Goal: Task Accomplishment & Management: Manage account settings

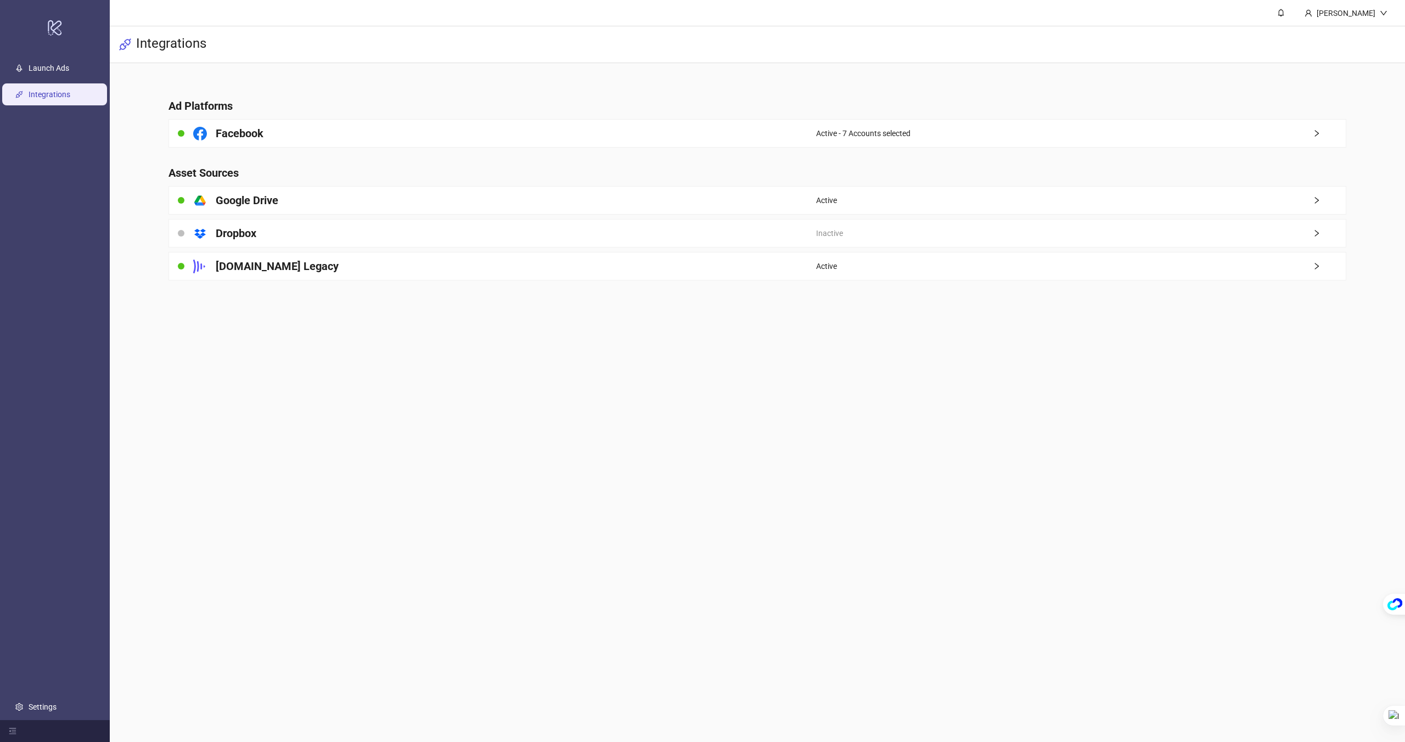
click at [936, 482] on main "Sami Integrations Ad Platforms Facebook Active - 7 Accounts selected Asset Sour…" at bounding box center [757, 371] width 1295 height 742
click at [54, 67] on link "Launch Ads" at bounding box center [49, 68] width 41 height 9
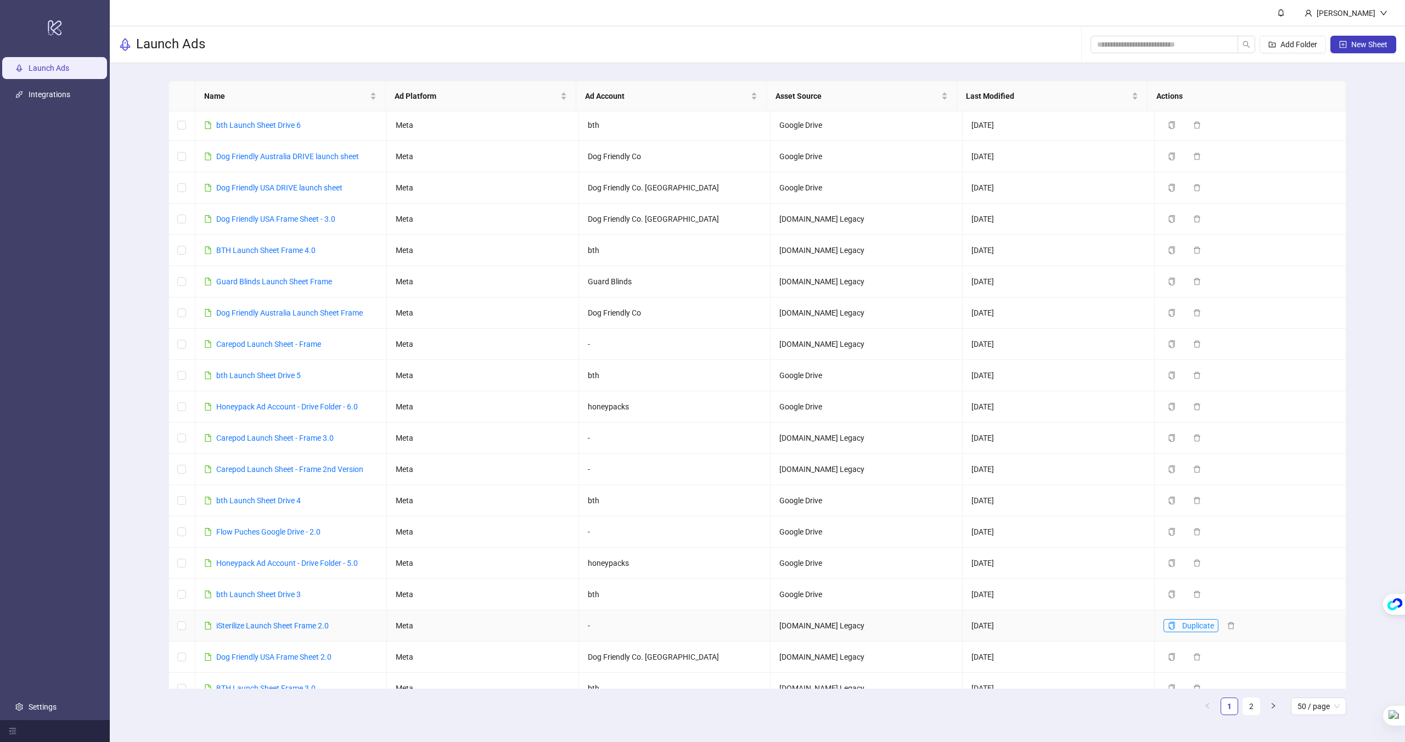
scroll to position [2, 0]
click at [0, 82] on ul "Launch Ads Integrations Settings" at bounding box center [55, 387] width 110 height 665
click at [37, 90] on link "Integrations" at bounding box center [50, 94] width 42 height 9
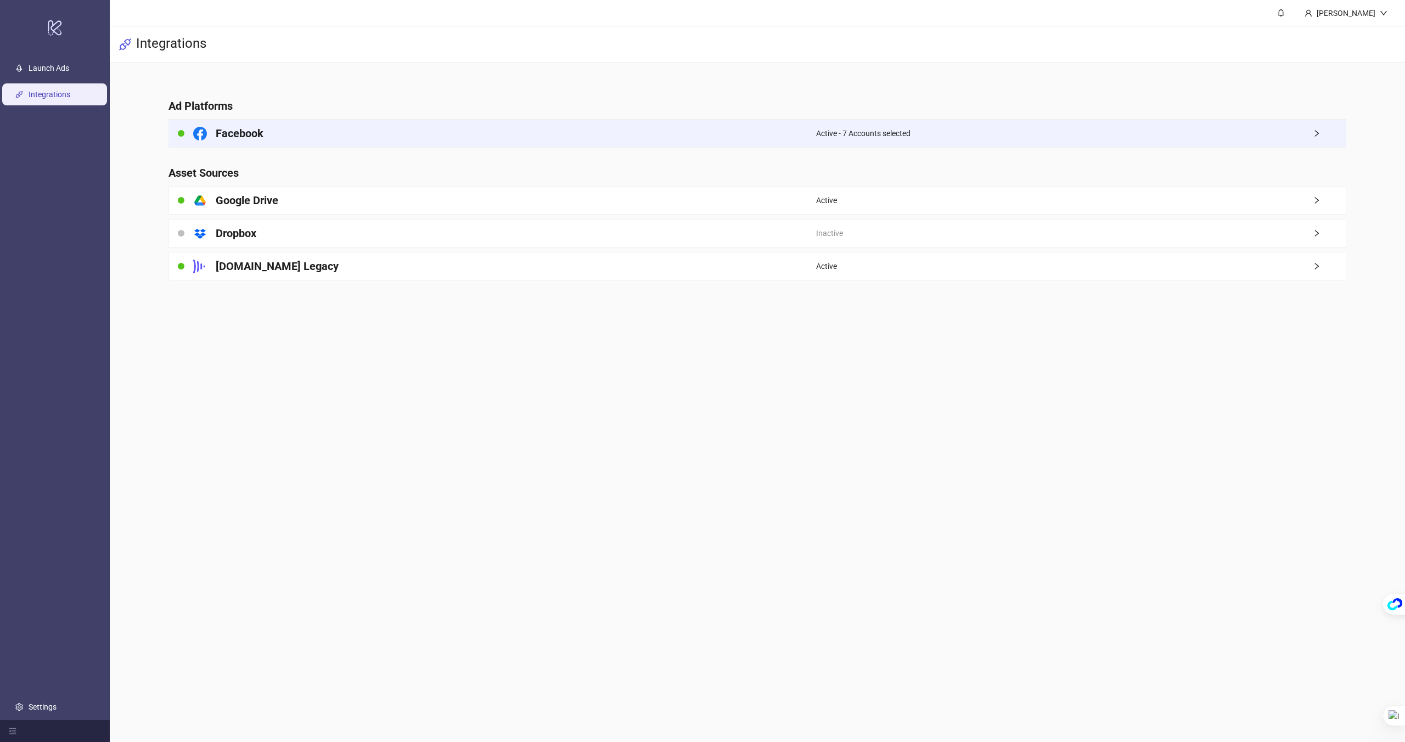
click at [788, 132] on div "Facebook" at bounding box center [492, 133] width 647 height 27
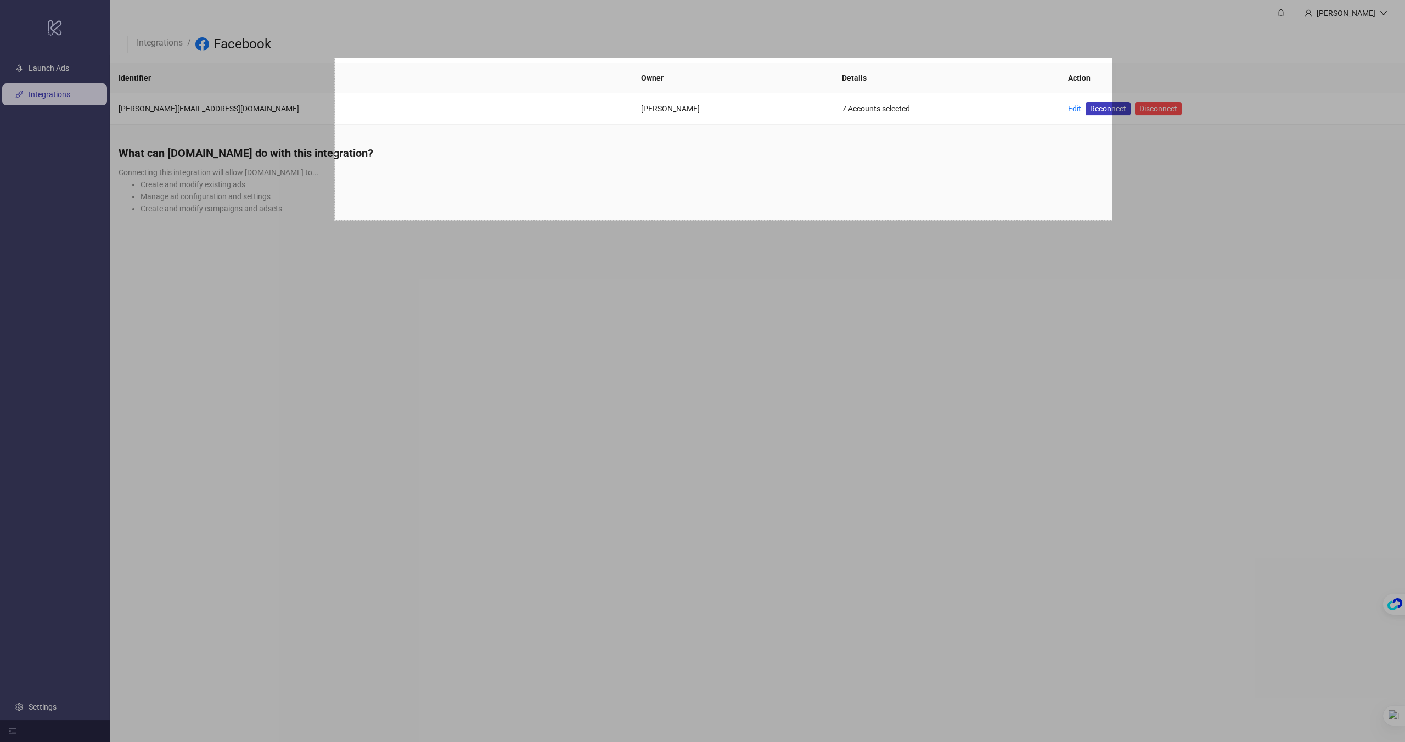
drag, startPoint x: 479, startPoint y: 68, endPoint x: 1129, endPoint y: 231, distance: 670.2
click at [936, 232] on div "1416 X 295" at bounding box center [702, 371] width 1405 height 742
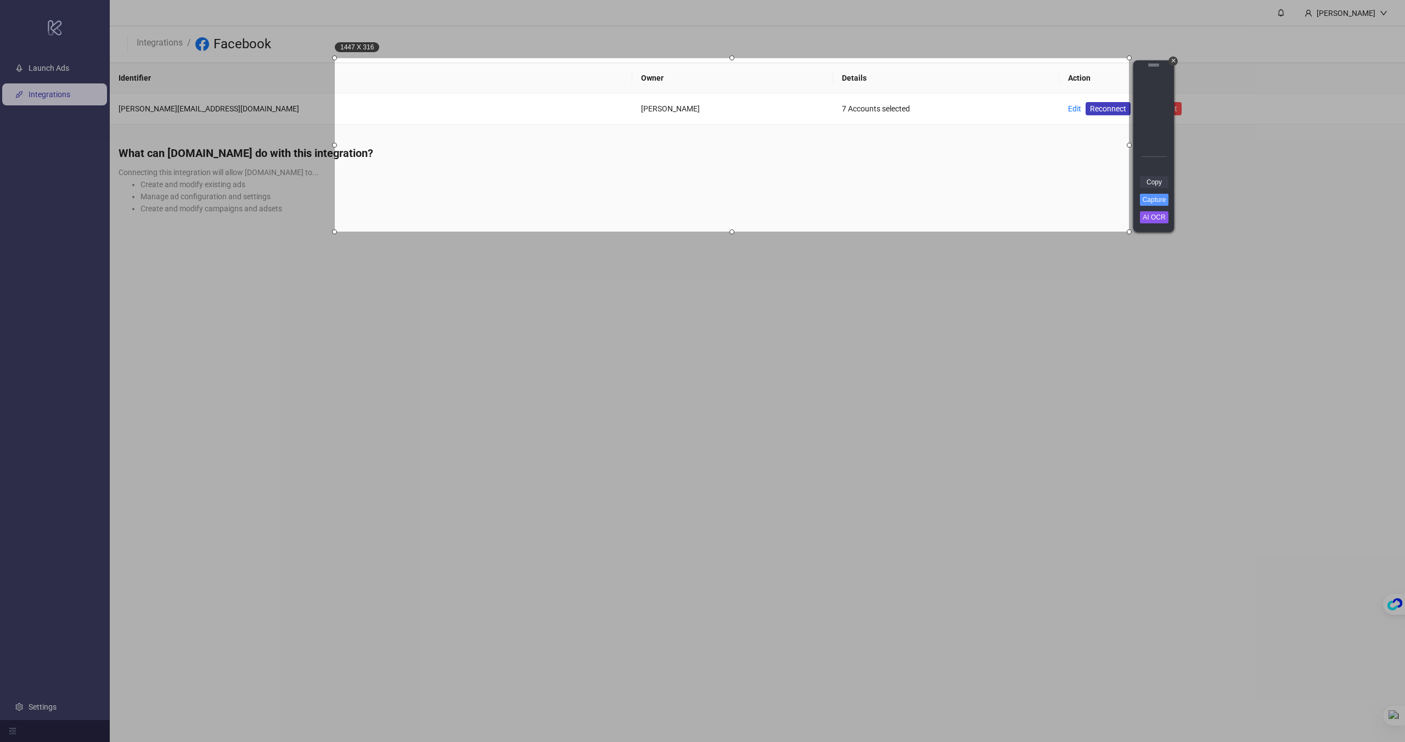
click at [936, 182] on link "Copy" at bounding box center [1154, 182] width 29 height 12
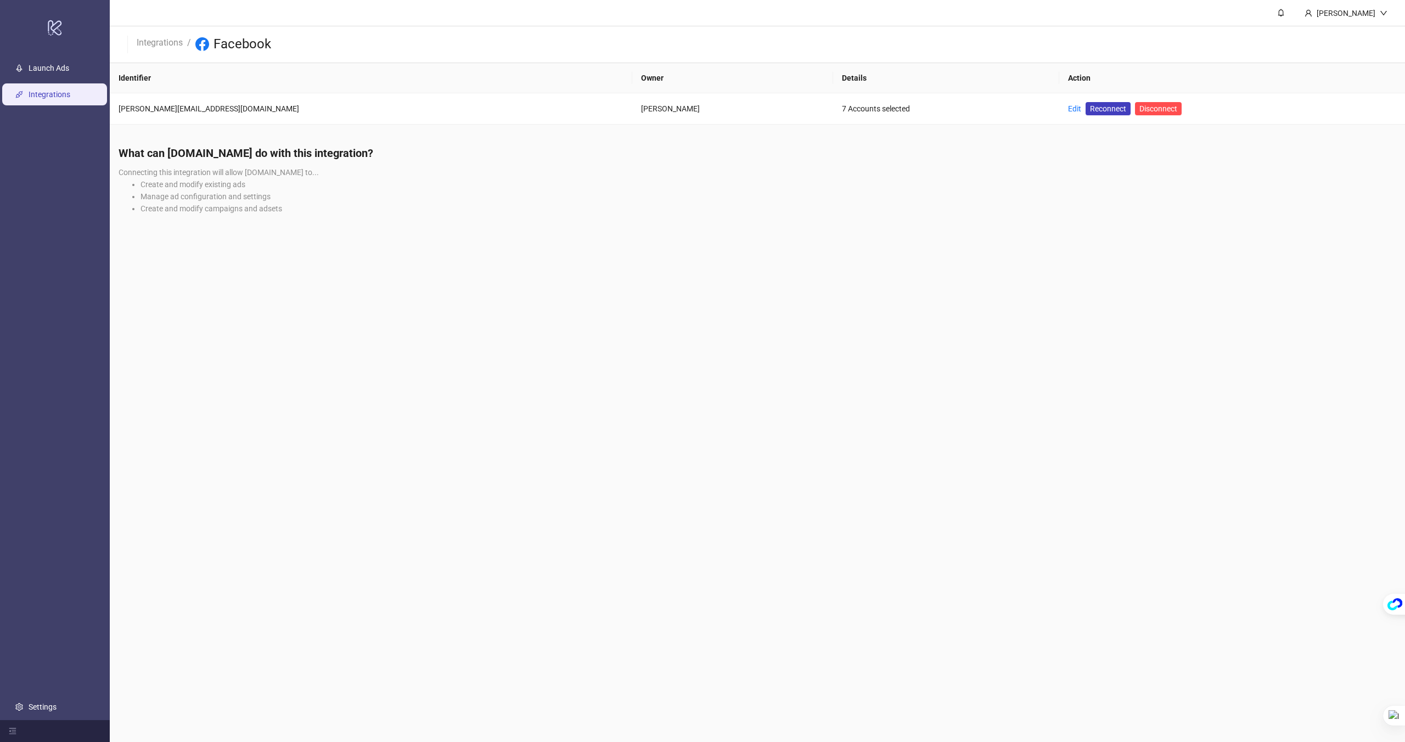
drag, startPoint x: 1273, startPoint y: 690, endPoint x: 1266, endPoint y: 676, distance: 15.5
click at [936, 482] on main "Sami Integrations / Facebook Identifier Owner Details Action [PERSON_NAME][EMAI…" at bounding box center [757, 371] width 1295 height 742
click at [10, 482] on icon "menu-fold" at bounding box center [13, 731] width 8 height 8
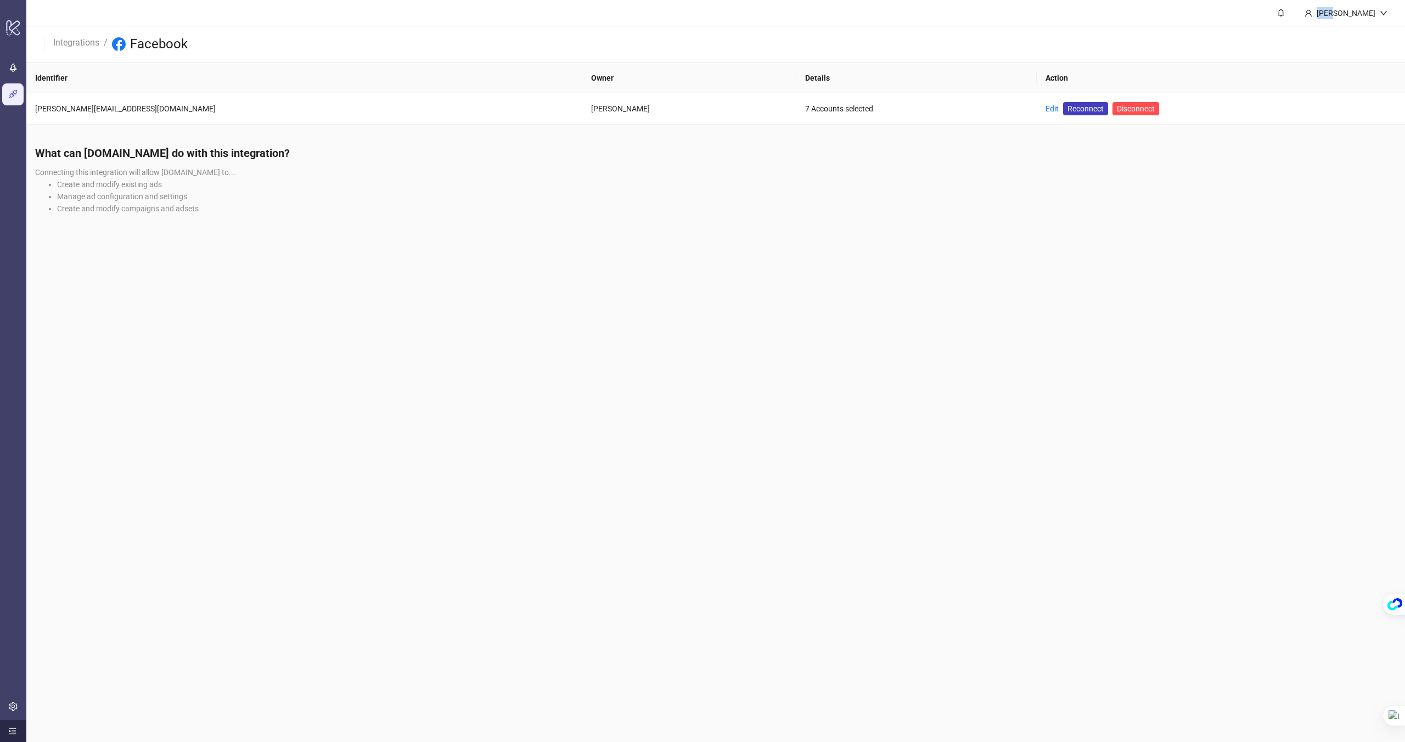
click at [10, 482] on icon "menu-unfold" at bounding box center [13, 731] width 8 height 8
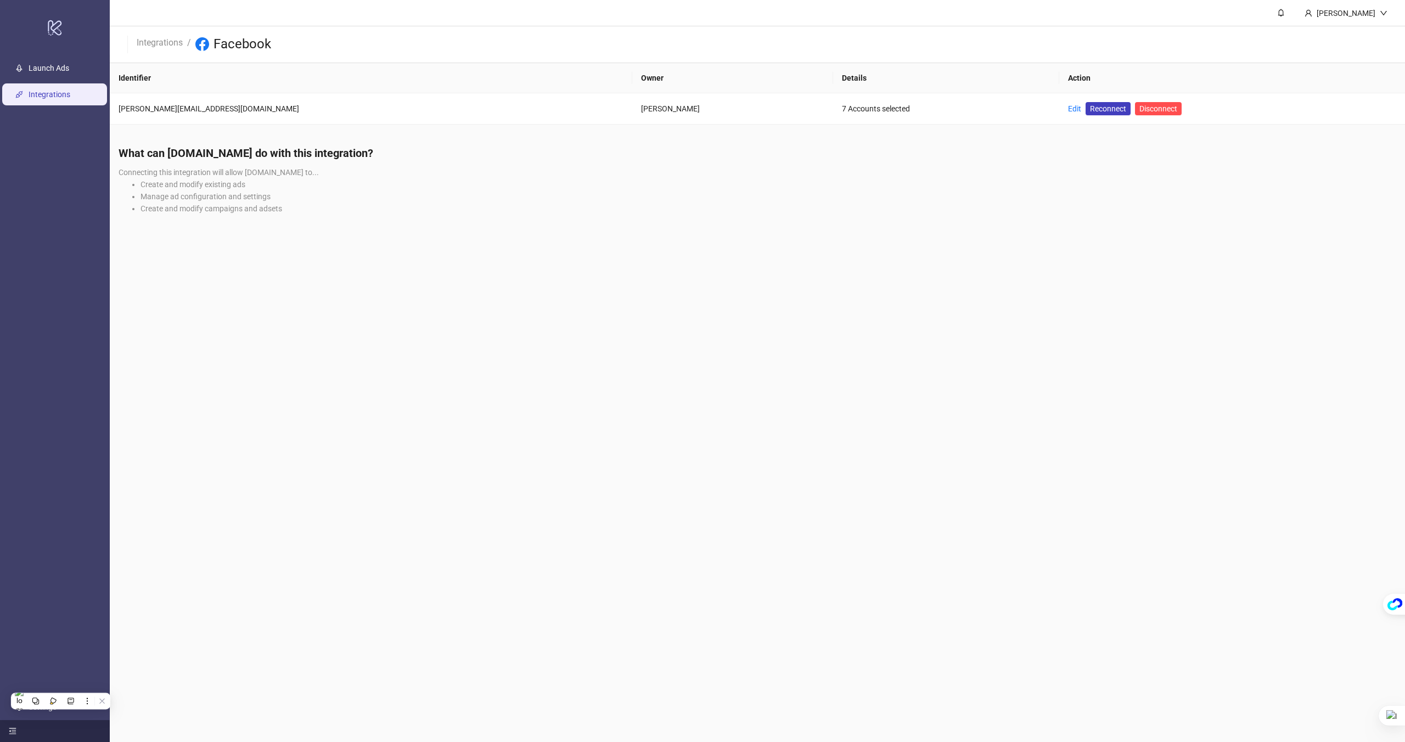
click at [33, 482] on ul "Launch Ads Integrations Settings" at bounding box center [55, 387] width 110 height 665
click at [34, 482] on link "Settings" at bounding box center [43, 707] width 28 height 9
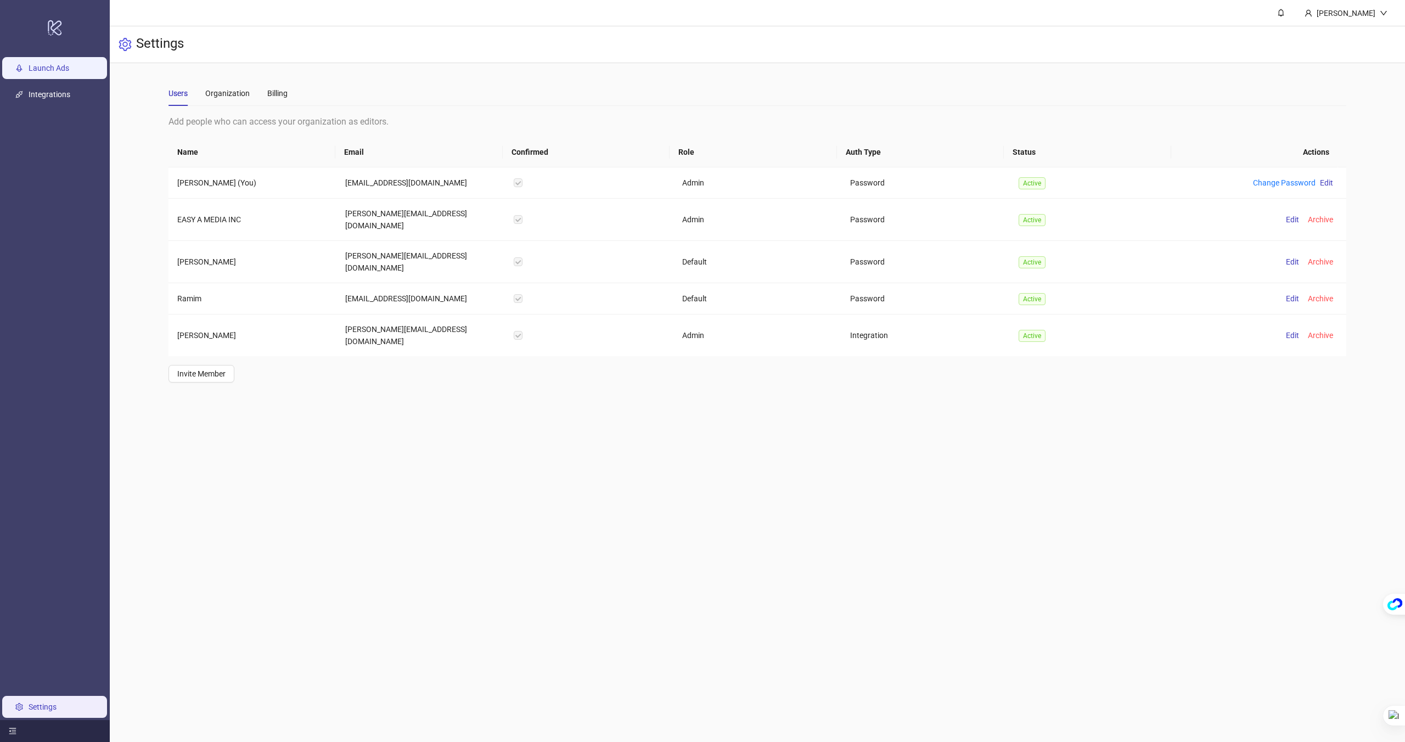
click at [51, 72] on link "Launch Ads" at bounding box center [49, 68] width 41 height 9
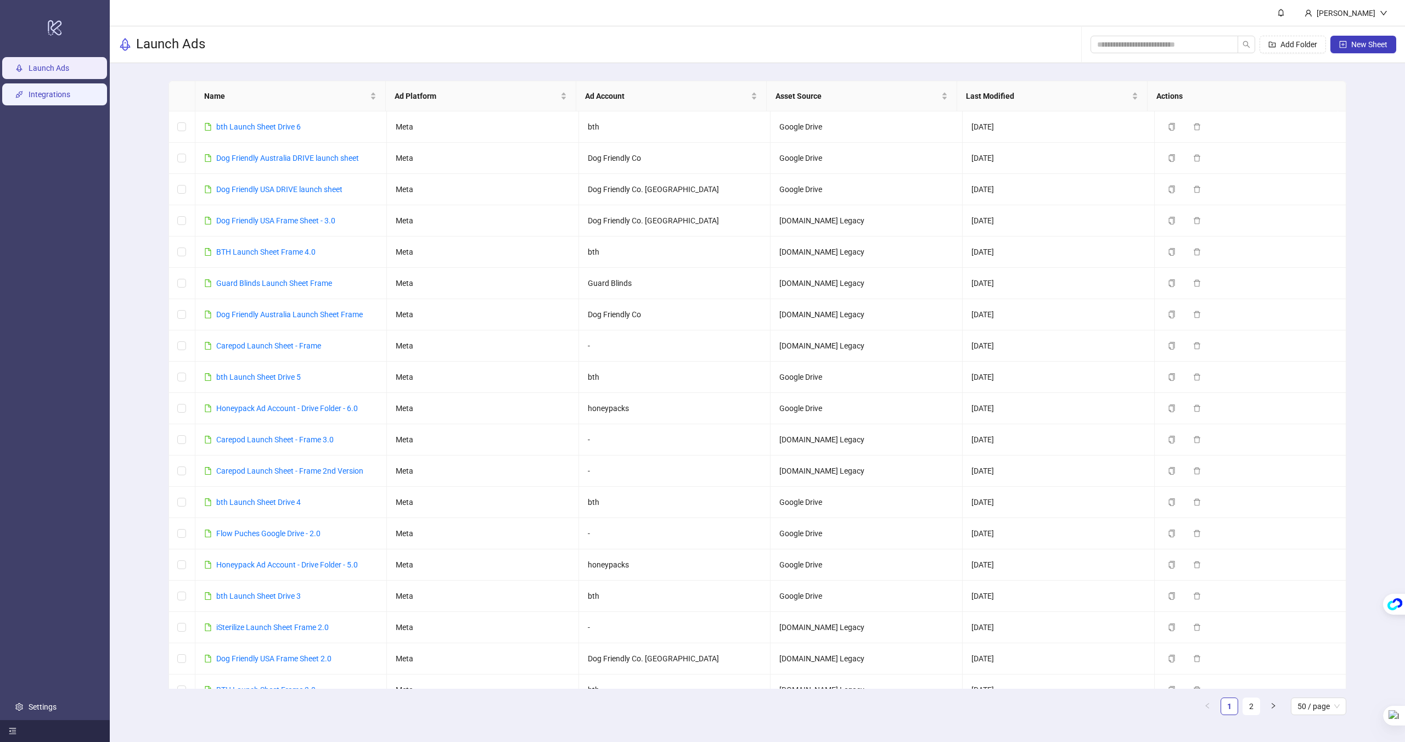
click at [70, 96] on link "Integrations" at bounding box center [50, 94] width 42 height 9
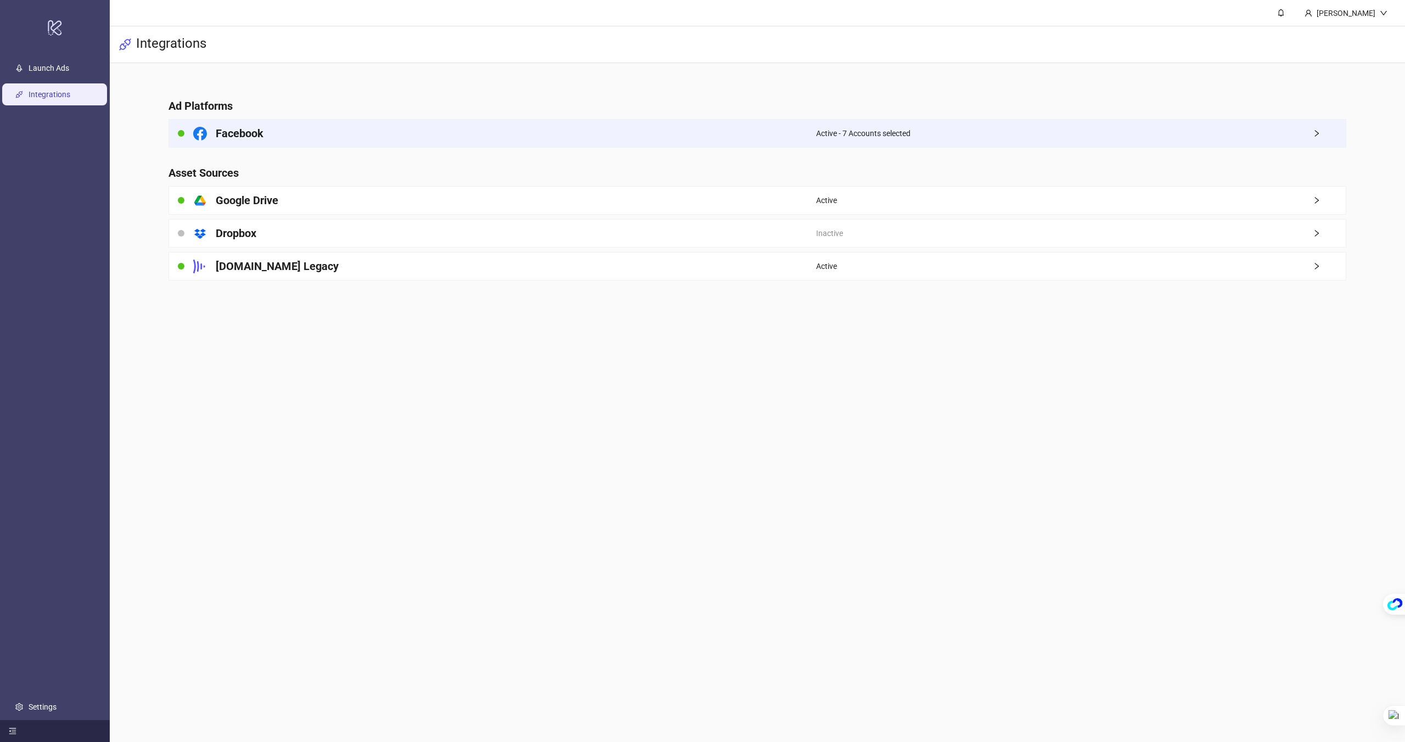
click at [238, 120] on div "Facebook" at bounding box center [492, 133] width 647 height 27
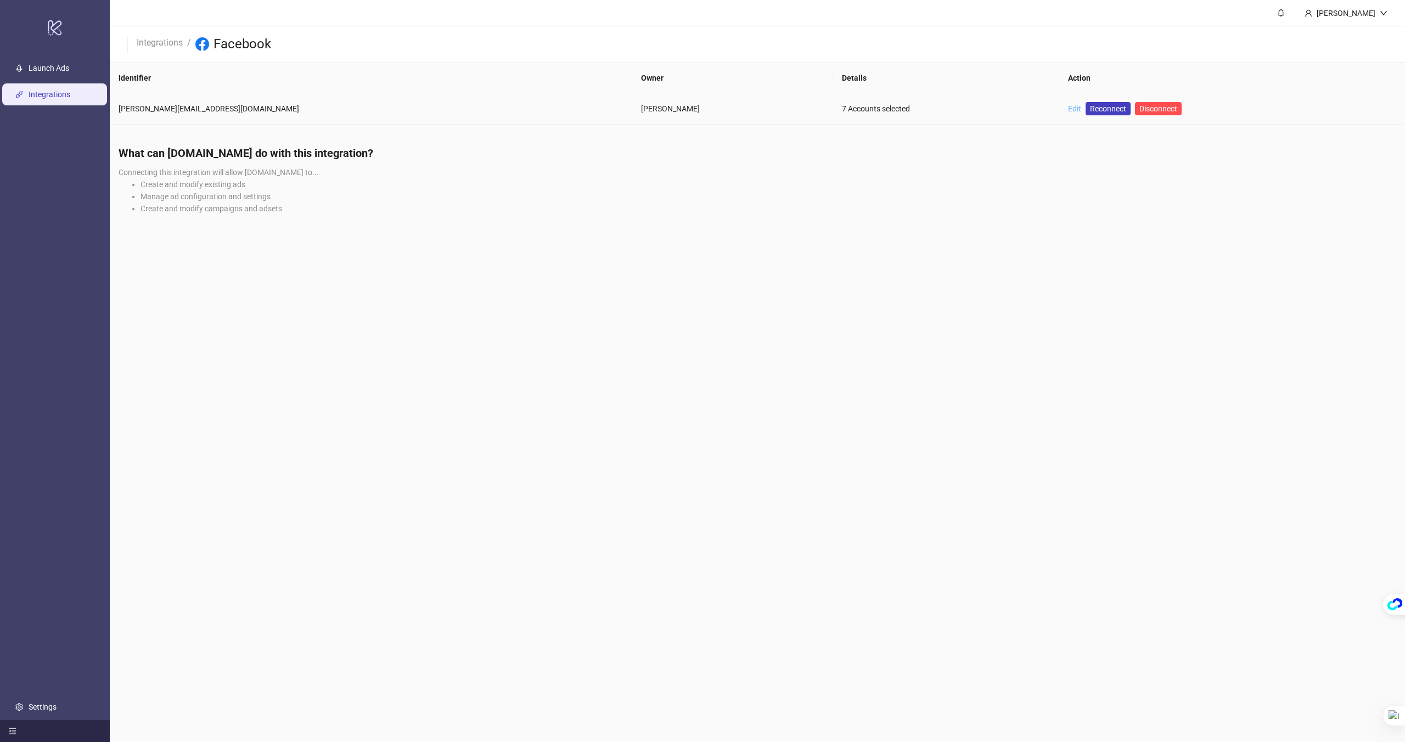
click at [936, 106] on link "Edit" at bounding box center [1074, 108] width 13 height 9
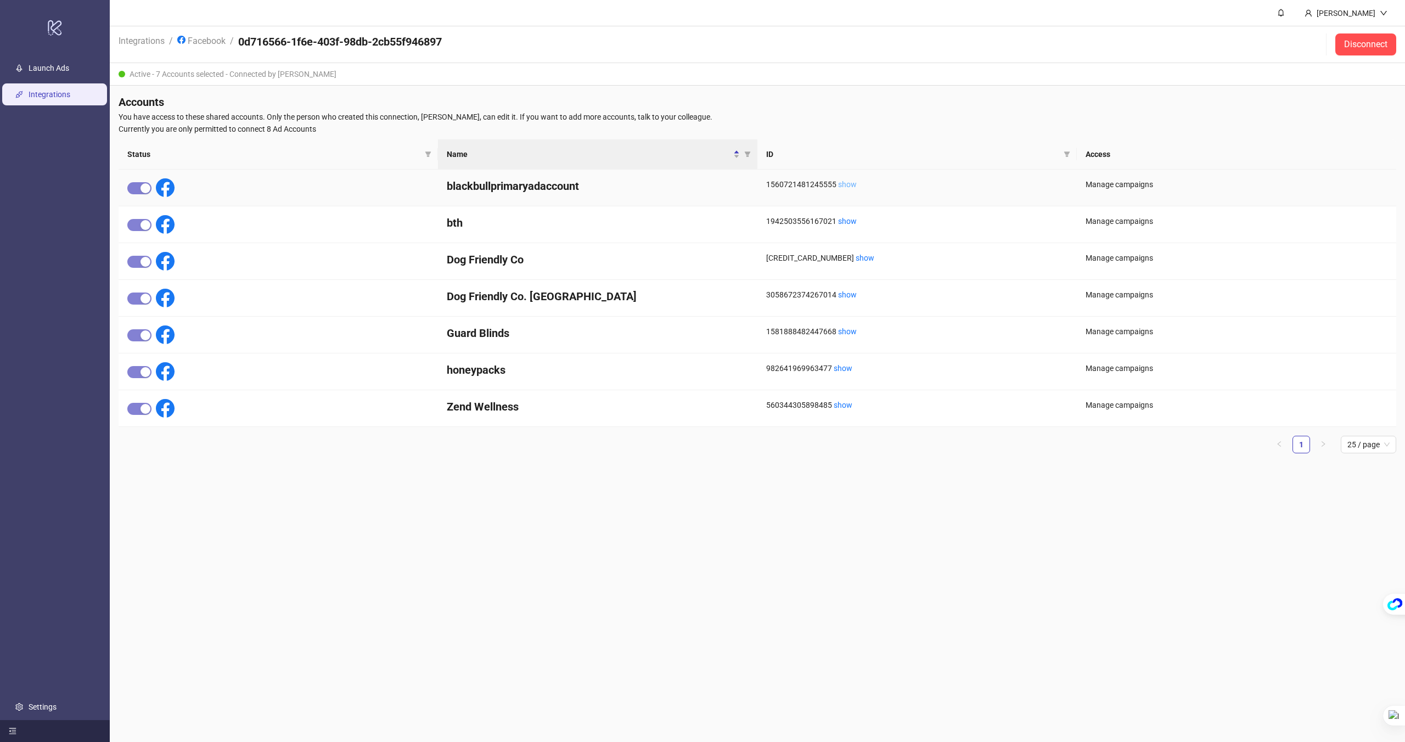
click at [842, 184] on link "show" at bounding box center [847, 184] width 19 height 9
click at [52, 66] on link "Launch Ads" at bounding box center [49, 68] width 41 height 9
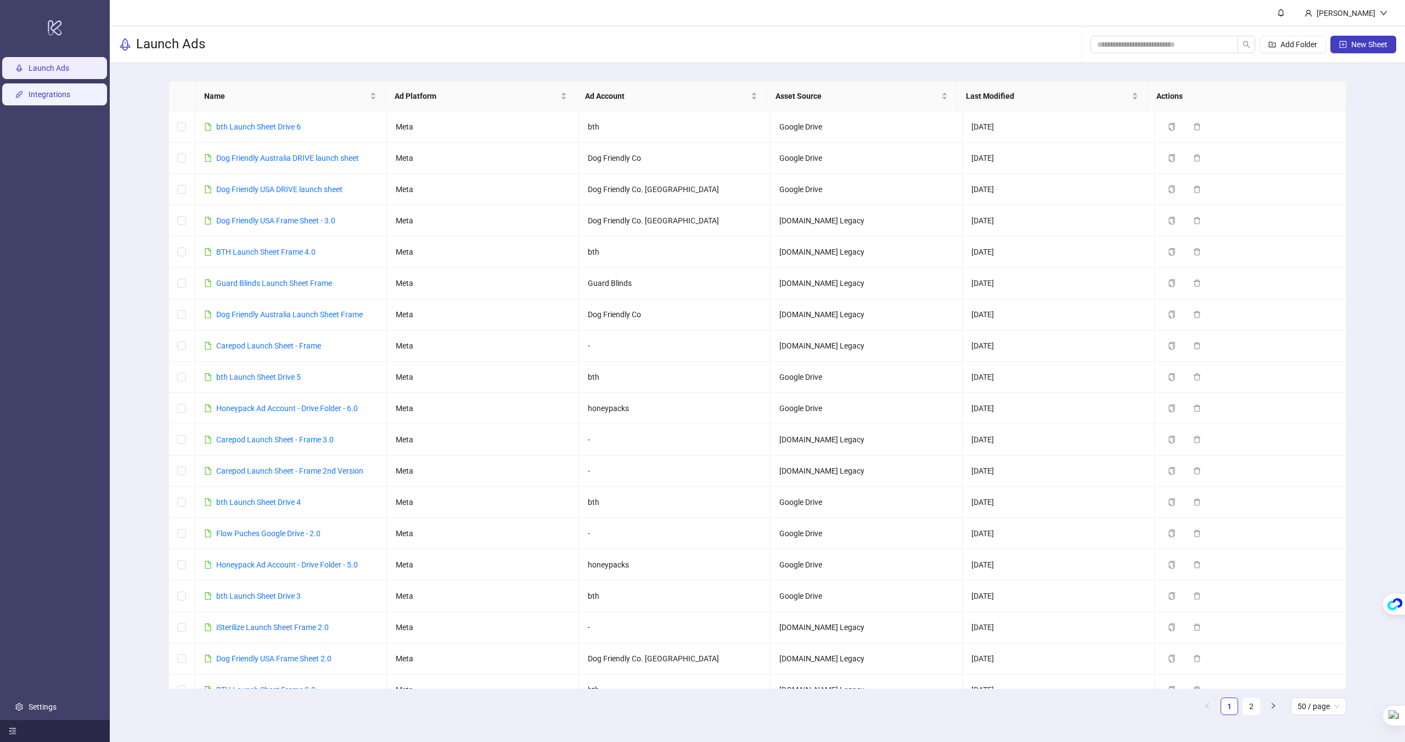
click at [62, 99] on link "Integrations" at bounding box center [50, 94] width 42 height 9
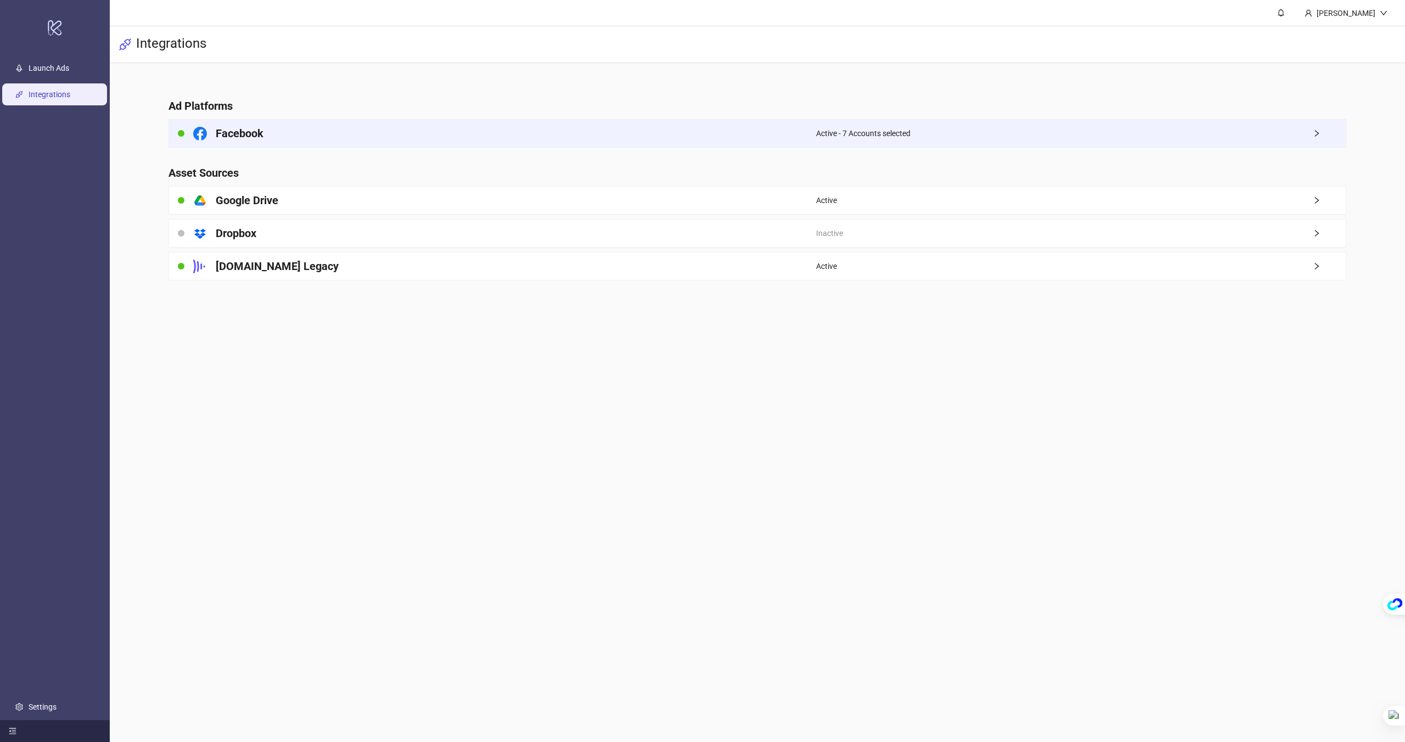
click at [936, 133] on icon "right" at bounding box center [1317, 134] width 8 height 8
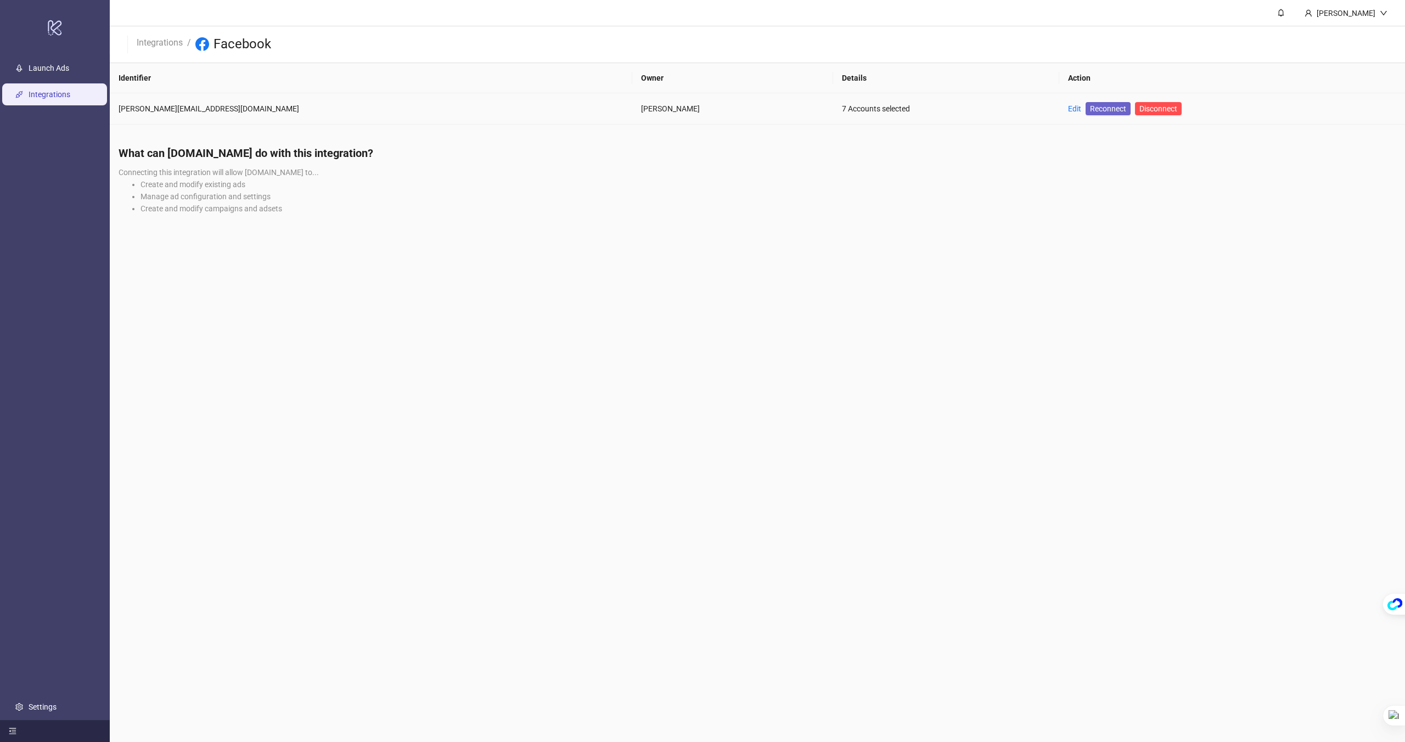
click at [936, 107] on span "Reconnect" at bounding box center [1108, 109] width 36 height 12
